Goal: Find specific page/section: Find specific page/section

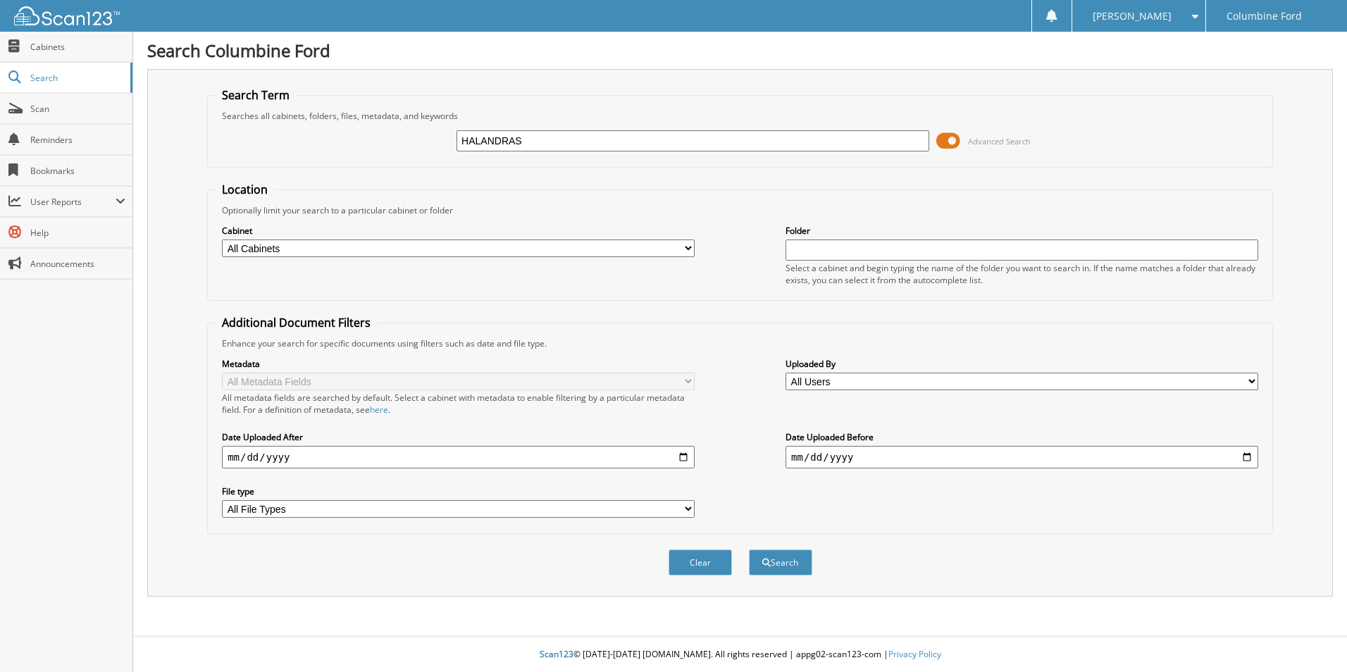
type input "HALANDRAS"
click at [951, 143] on span at bounding box center [948, 140] width 24 height 21
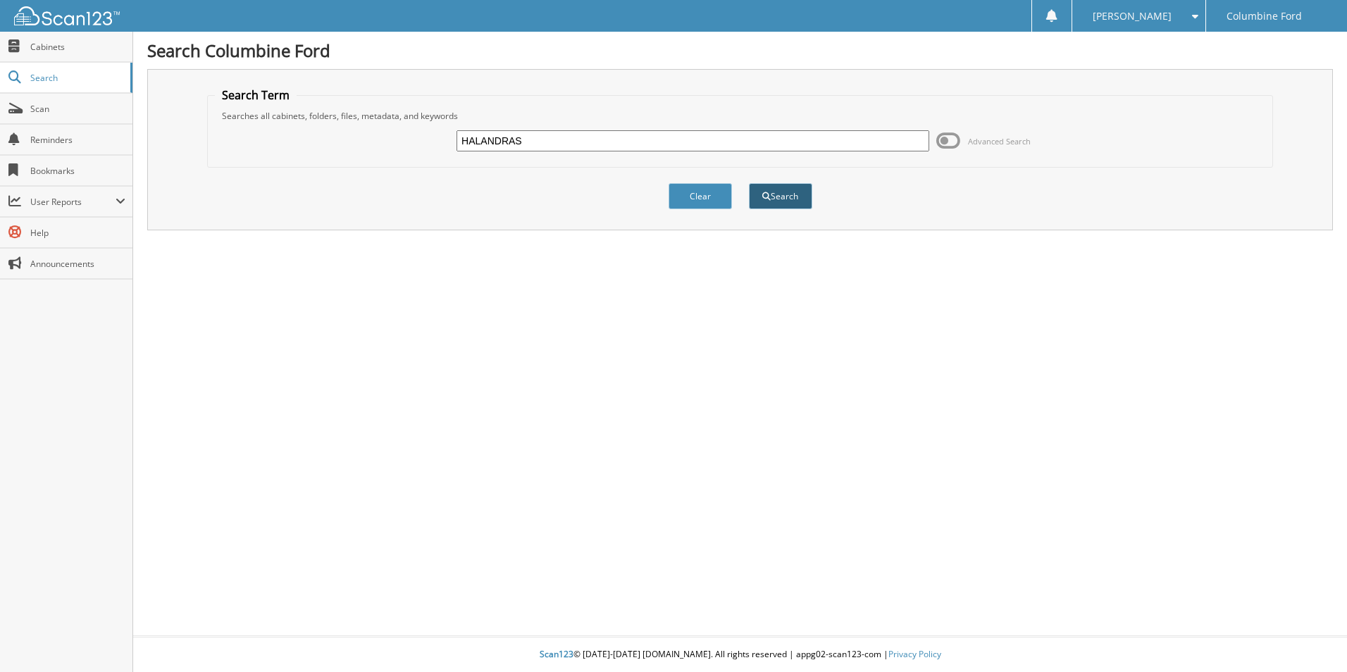
click at [787, 199] on button "Search" at bounding box center [780, 196] width 63 height 26
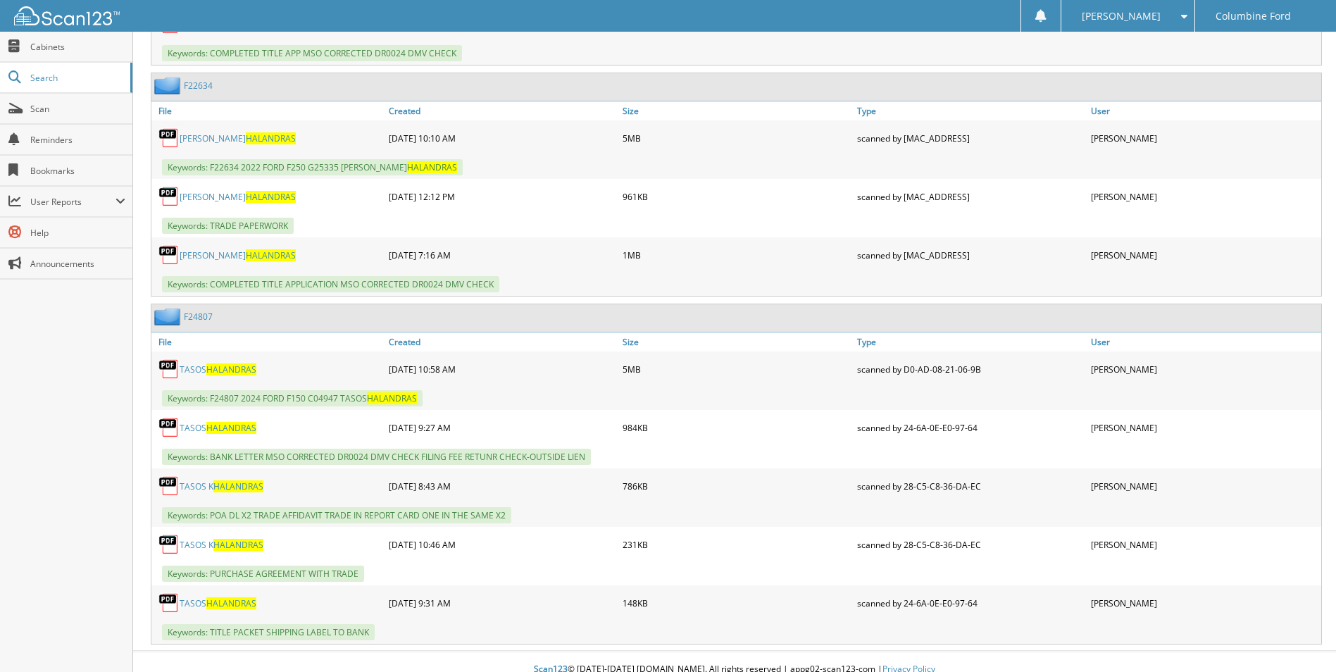
scroll to position [890, 0]
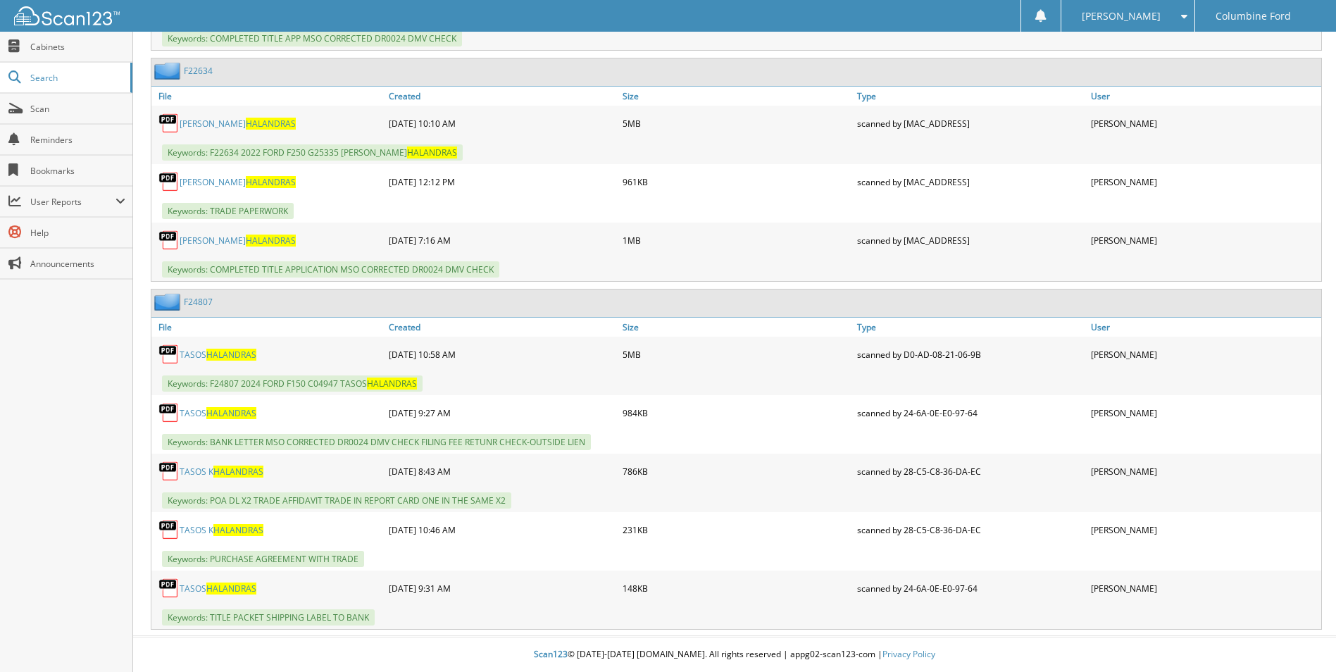
click at [197, 414] on link "TASOS HALANDRAS" at bounding box center [218, 413] width 77 height 12
click at [200, 304] on link "F24807" at bounding box center [198, 302] width 29 height 12
